Goal: Transaction & Acquisition: Purchase product/service

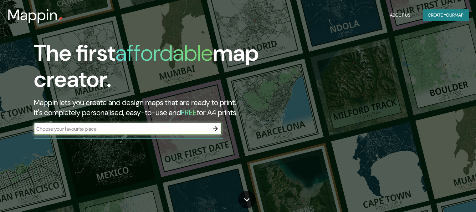
click at [217, 130] on icon "button" at bounding box center [215, 128] width 5 height 5
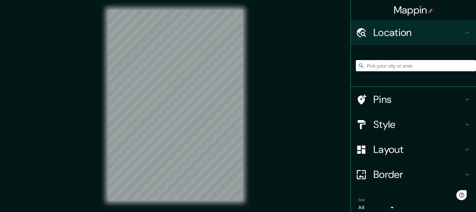
click at [399, 65] on input "Pick your city or area" at bounding box center [416, 65] width 120 height 11
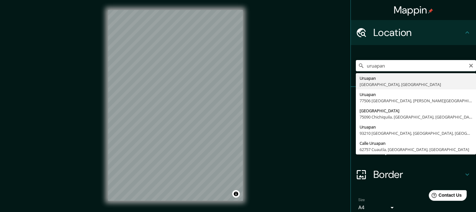
type input "[GEOGRAPHIC_DATA], [GEOGRAPHIC_DATA], [GEOGRAPHIC_DATA]"
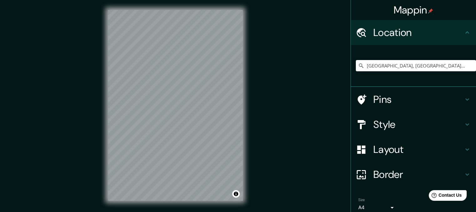
click at [465, 99] on icon at bounding box center [468, 100] width 8 height 8
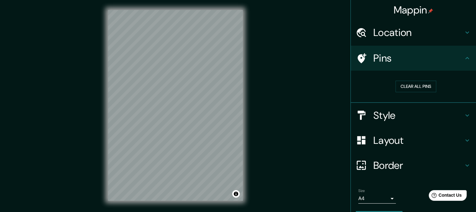
click at [464, 113] on icon at bounding box center [468, 116] width 8 height 8
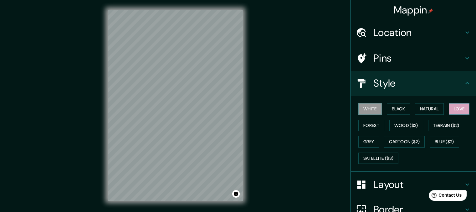
click at [467, 110] on div "White Black Natural Love Forest Wood ($2) Terrain ($2) Grey Cartoon ($2) Blue (…" at bounding box center [416, 134] width 120 height 66
click at [462, 109] on button "Love" at bounding box center [459, 109] width 21 height 12
click at [368, 125] on button "Forest" at bounding box center [371, 126] width 26 height 12
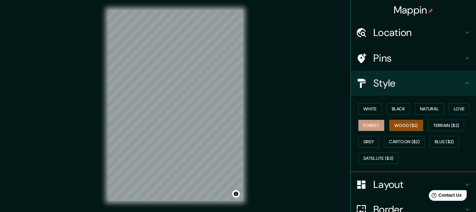
click at [406, 123] on button "Wood ($2)" at bounding box center [406, 126] width 34 height 12
click at [438, 121] on button "Terrain ($2)" at bounding box center [446, 126] width 36 height 12
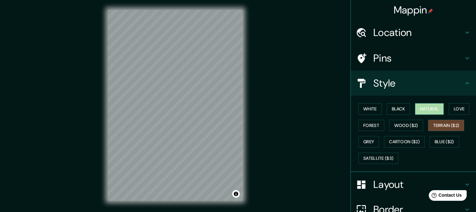
click at [426, 113] on button "Natural" at bounding box center [429, 109] width 29 height 12
click at [400, 110] on button "Black" at bounding box center [398, 109] width 23 height 12
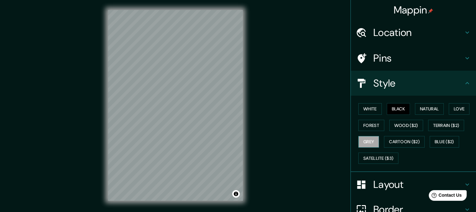
click at [369, 138] on button "Grey" at bounding box center [368, 142] width 21 height 12
click at [459, 76] on div "Style" at bounding box center [413, 83] width 125 height 25
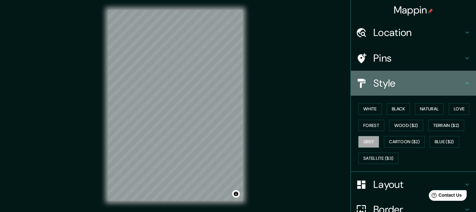
click at [461, 88] on div "Style" at bounding box center [413, 83] width 125 height 25
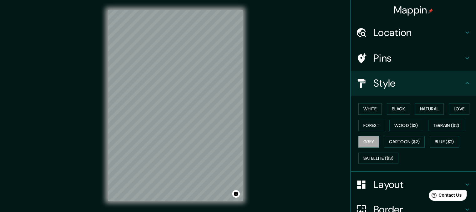
click at [458, 78] on h4 "Style" at bounding box center [418, 83] width 90 height 13
click at [463, 105] on button "Love" at bounding box center [459, 109] width 21 height 12
click at [270, 102] on div "Mappin Location [GEOGRAPHIC_DATA], [GEOGRAPHIC_DATA], [GEOGRAPHIC_DATA] Pins St…" at bounding box center [238, 110] width 476 height 221
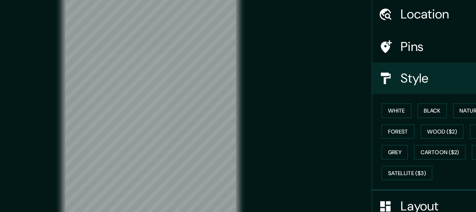
click at [286, 88] on div "Mappin Location [GEOGRAPHIC_DATA], [GEOGRAPHIC_DATA], [GEOGRAPHIC_DATA] Pins St…" at bounding box center [238, 110] width 476 height 221
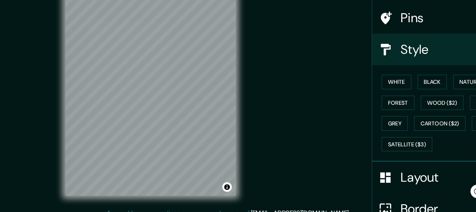
scroll to position [1, 0]
